Goal: Find specific page/section: Find specific page/section

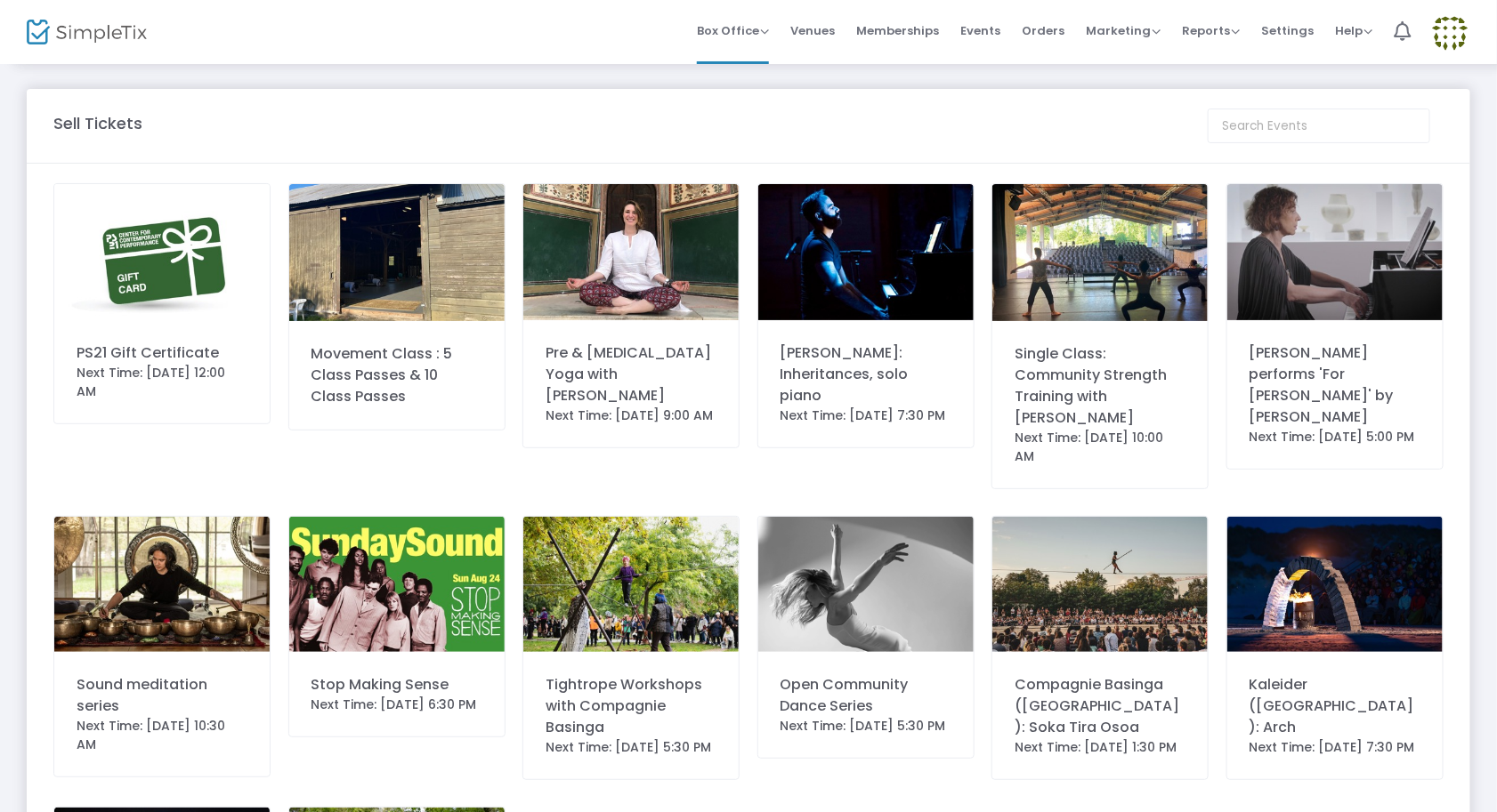
click at [121, 36] on img at bounding box center [87, 32] width 120 height 26
